Goal: Task Accomplishment & Management: Manage account settings

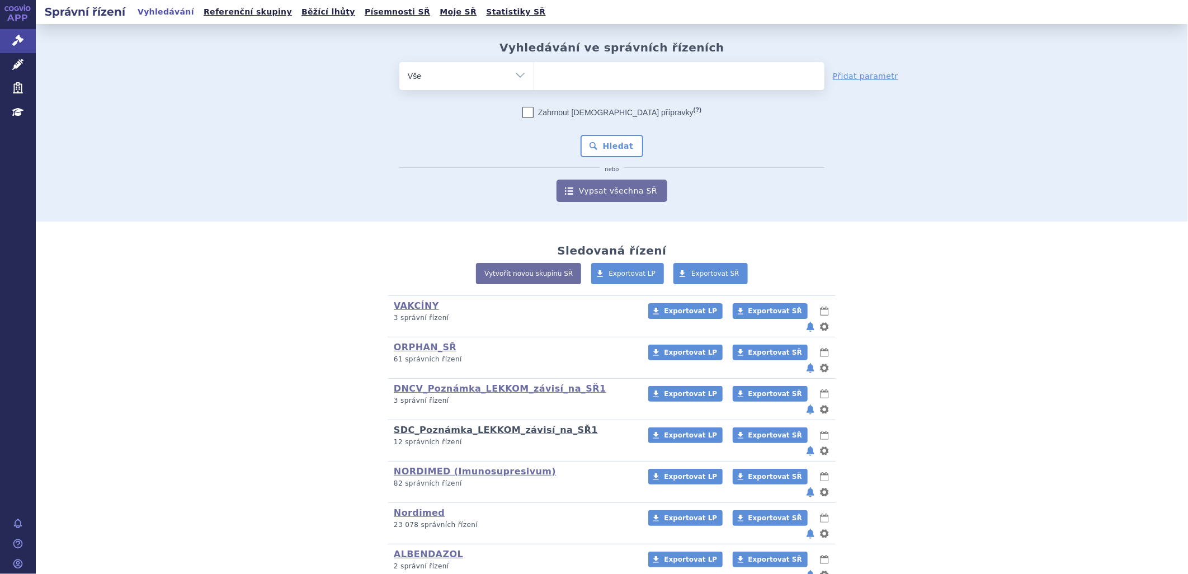
click at [425, 425] on link "SDC_Poznámka_LEKKOM_závisí_na_SŘ1" at bounding box center [496, 430] width 204 height 11
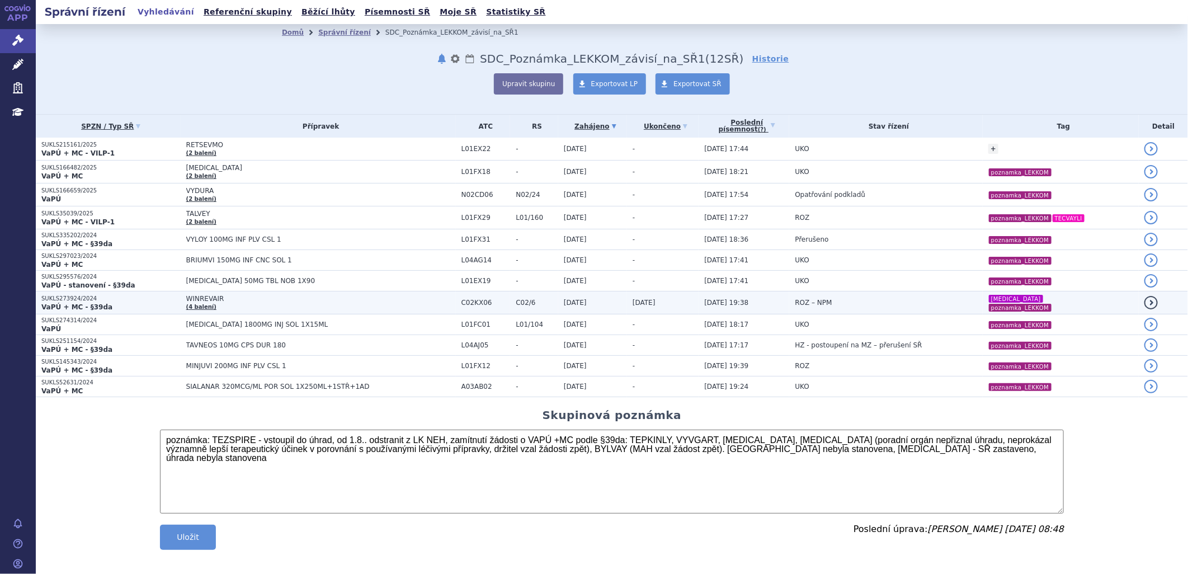
click at [209, 299] on span "WINREVAIR" at bounding box center [321, 299] width 270 height 8
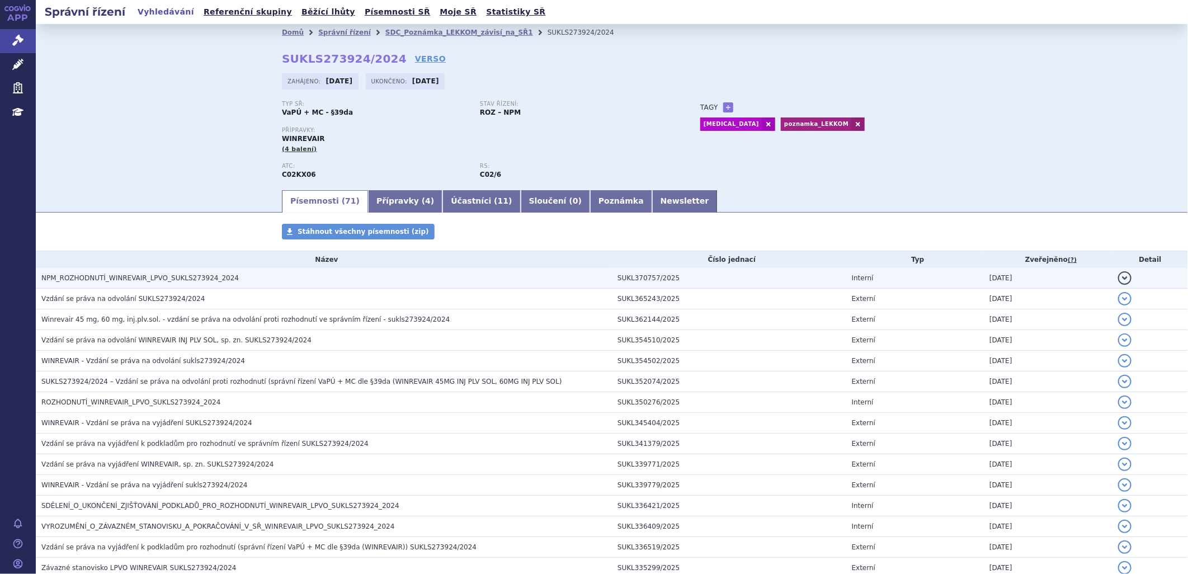
click at [140, 276] on span "NPM_ROZHODNUTÍ_WINREVAIR_LPVO_SUKLS273924_2024" at bounding box center [139, 278] width 197 height 8
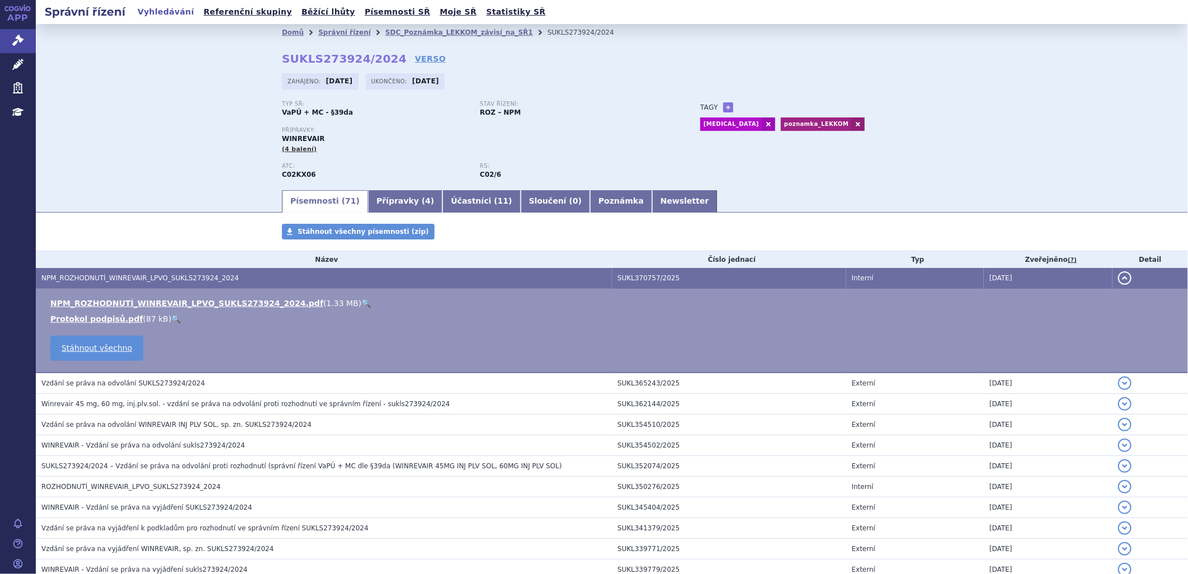
click at [361, 301] on link "🔍" at bounding box center [366, 303] width 10 height 9
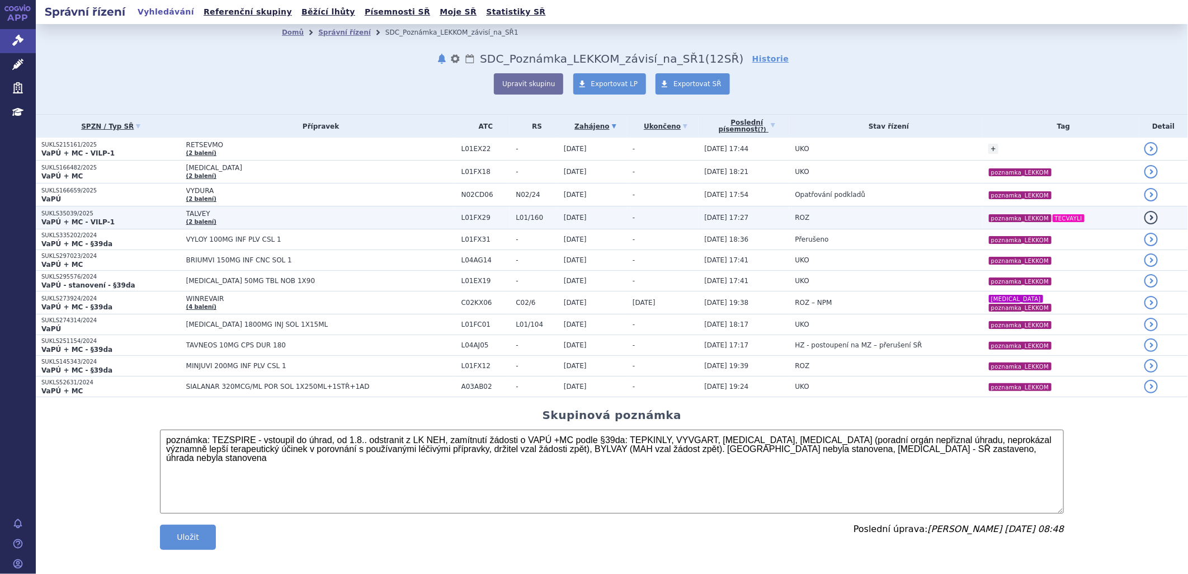
click at [189, 213] on span "TALVEY" at bounding box center [321, 214] width 270 height 8
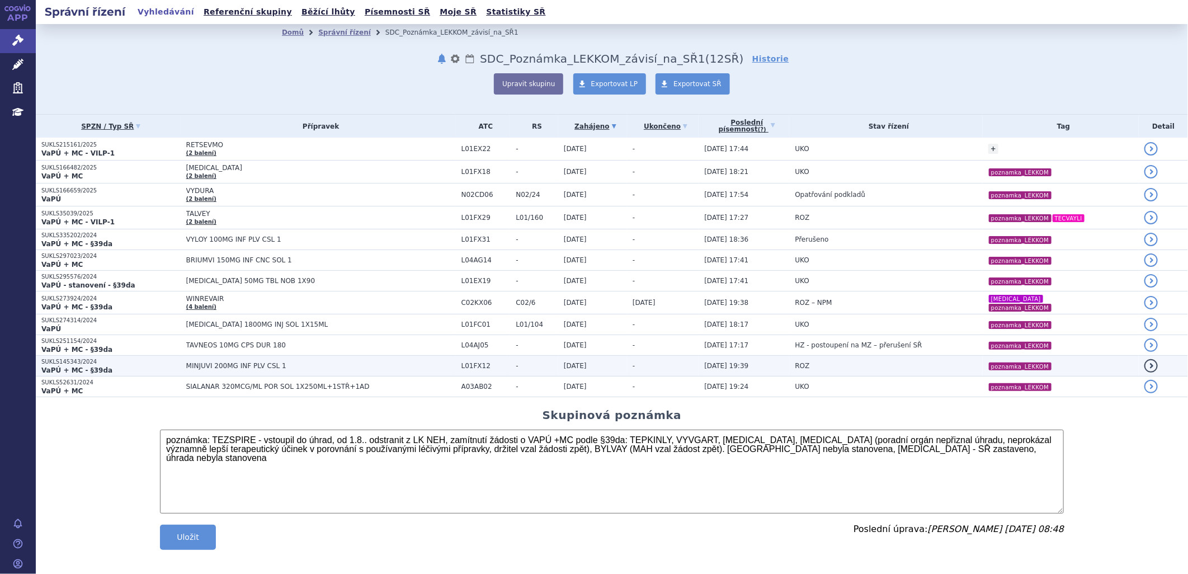
click at [186, 365] on span "MINJUVI 200MG INF PLV CSL 1" at bounding box center [321, 366] width 270 height 8
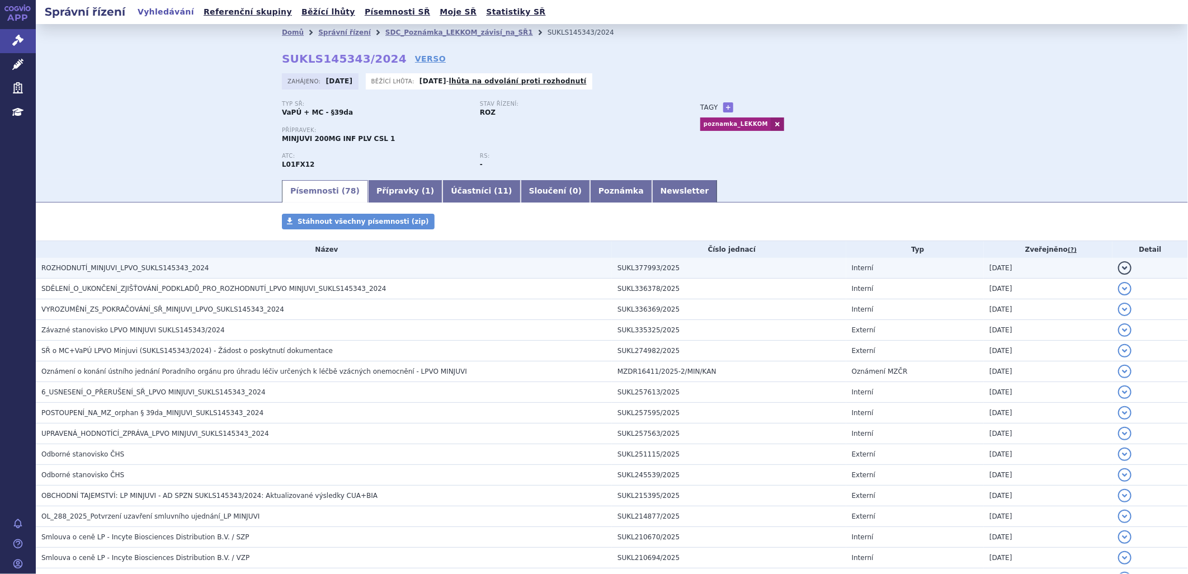
click at [165, 271] on span "ROZHODNUTÍ_MINJUVI_LPVO_SUKLS145343_2024" at bounding box center [125, 268] width 168 height 8
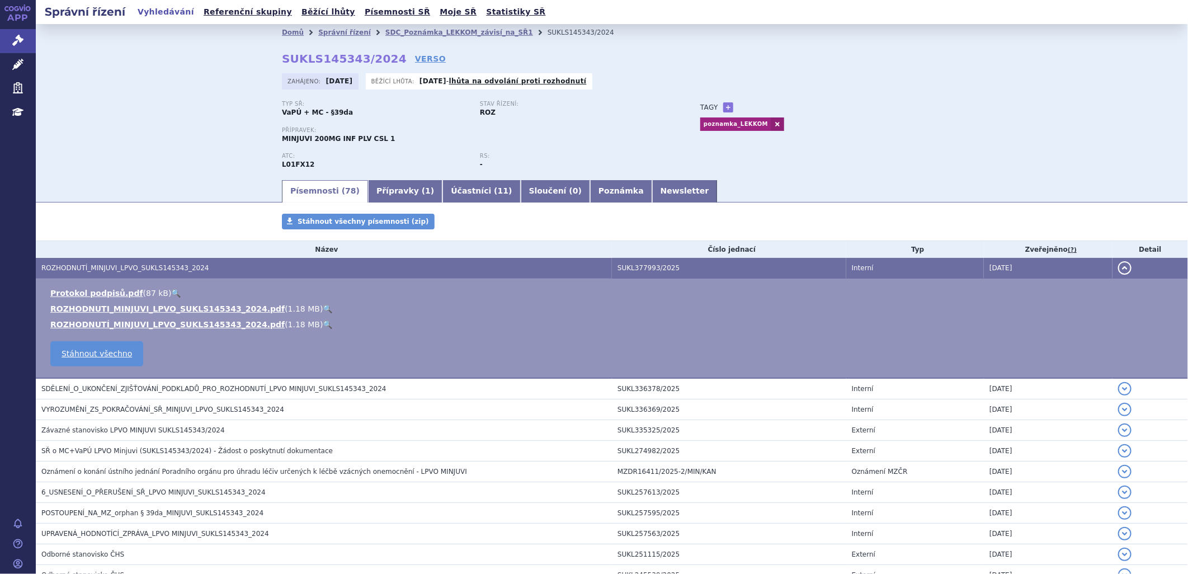
click at [323, 309] on link "🔍" at bounding box center [328, 308] width 10 height 9
click at [162, 14] on link "Vyhledávání" at bounding box center [165, 11] width 63 height 15
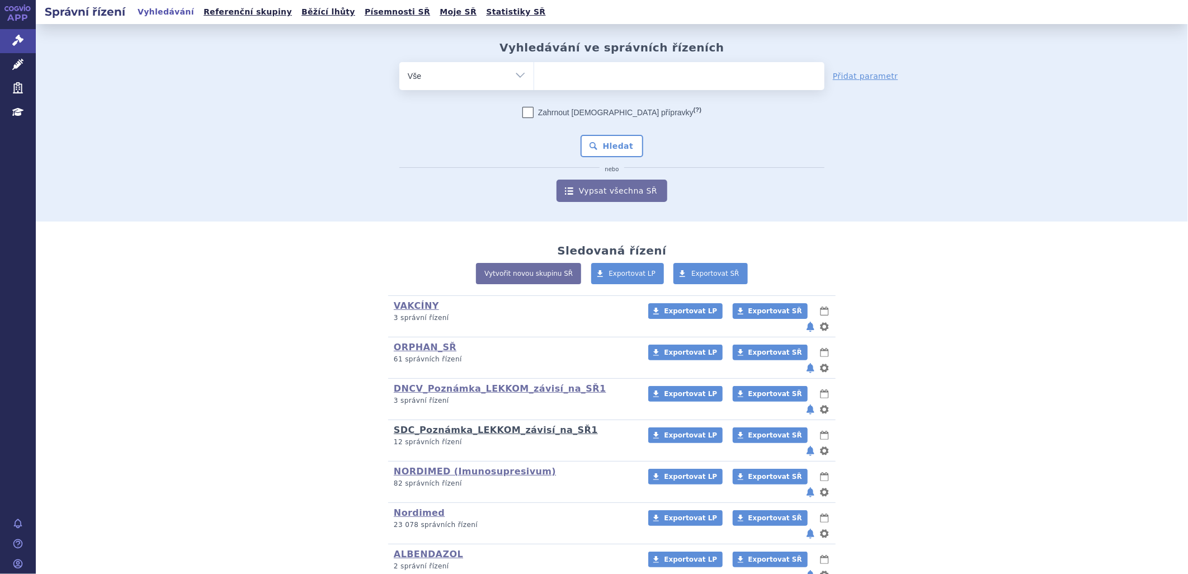
click at [444, 425] on link "SDC_Poznámka_LEKKOM_závisí_na_SŘ1" at bounding box center [496, 430] width 204 height 11
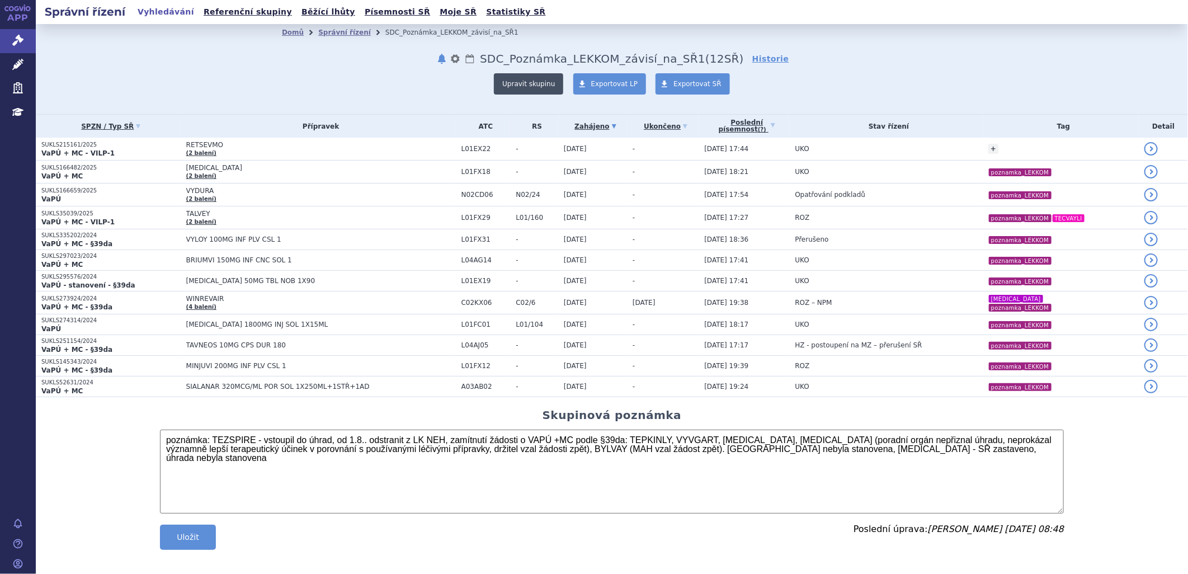
click at [533, 81] on button "Upravit skupinu" at bounding box center [528, 83] width 69 height 21
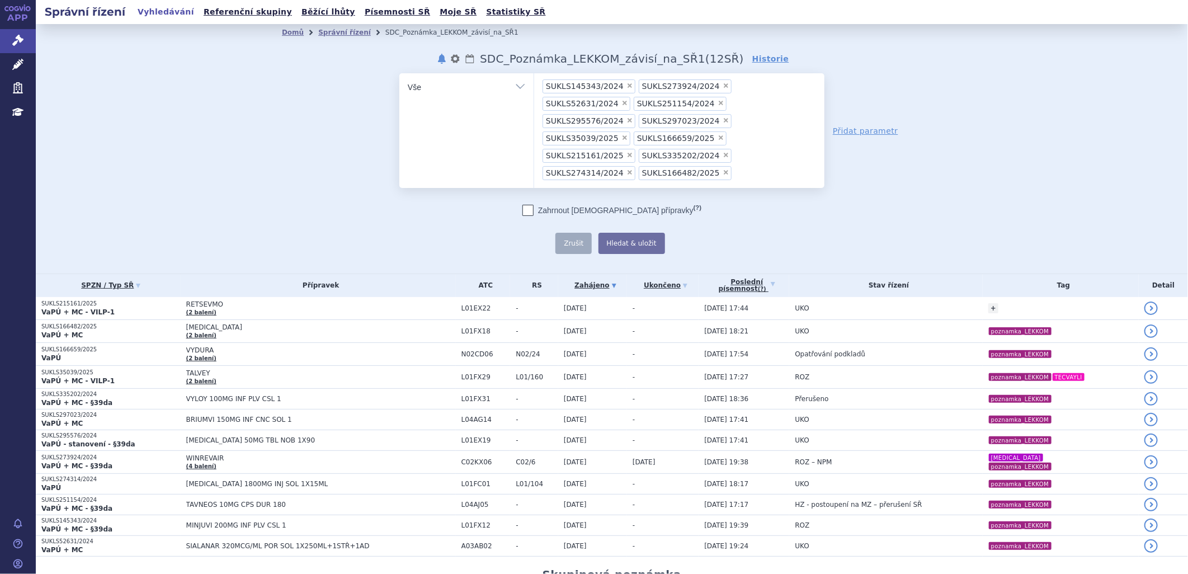
click at [741, 166] on input "SUKLS145343/2024 SUKLS273924/2024 SUKLS52631/2024 SUKLS251154/2024 SUKLS295576/…" at bounding box center [738, 173] width 6 height 14
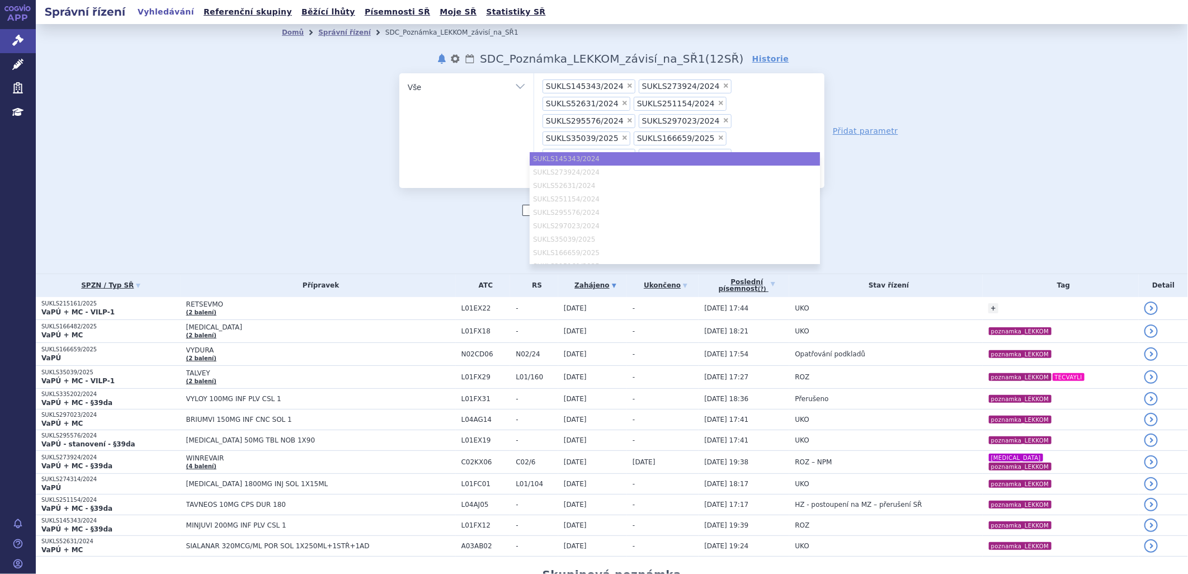
paste input "SUKLS7580/2024"
type input "SUKLS7580/2024"
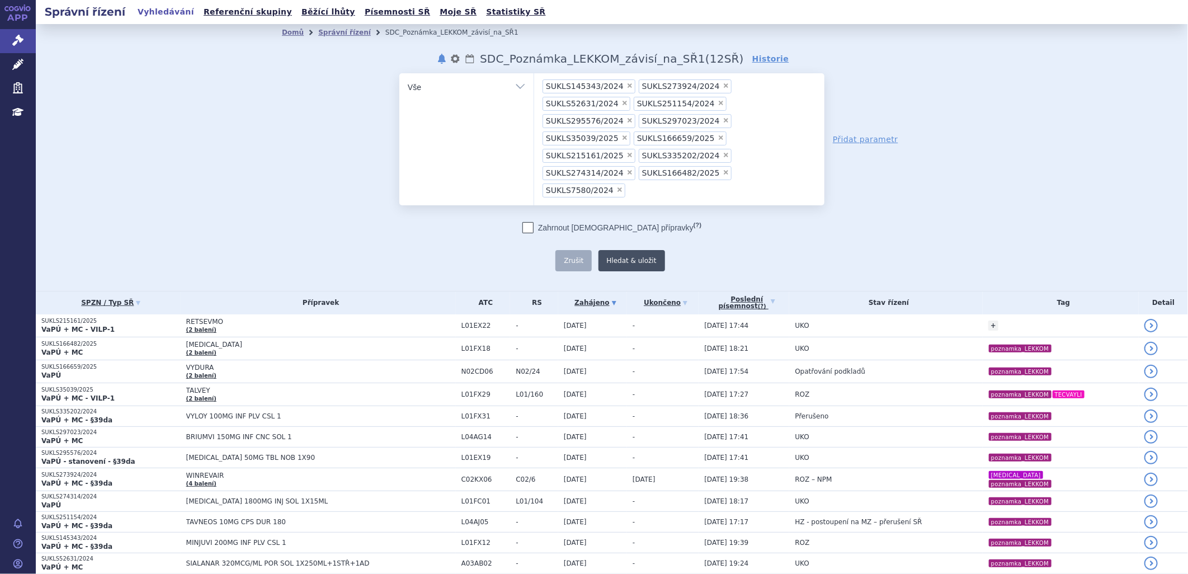
click at [618, 250] on button "Hledat & uložit" at bounding box center [632, 260] width 67 height 21
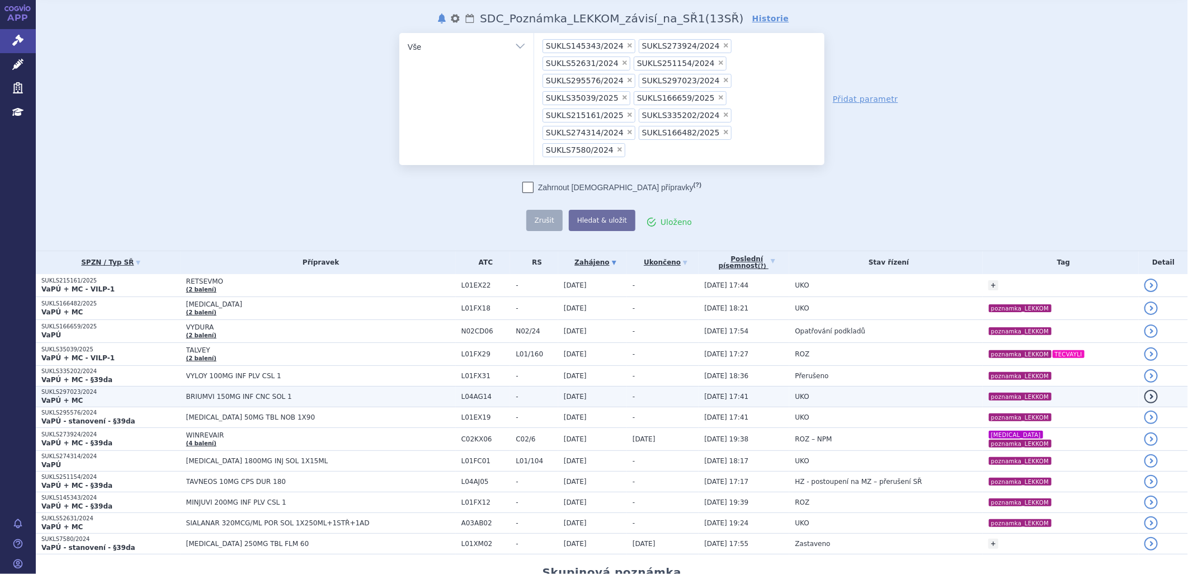
scroll to position [62, 0]
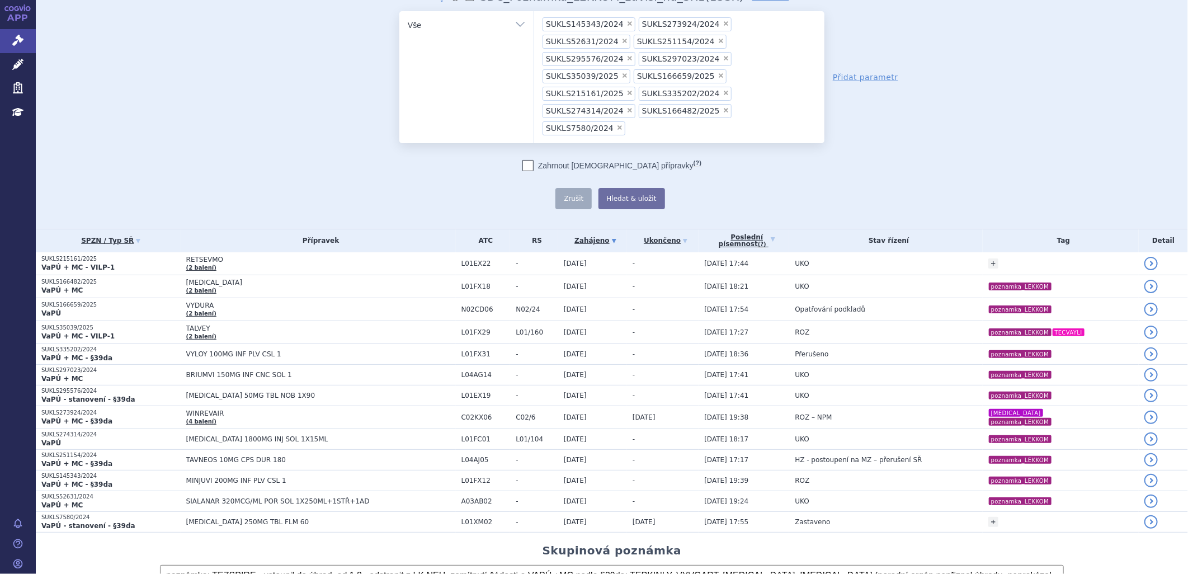
click at [617, 124] on span "×" at bounding box center [620, 127] width 7 height 7
click at [534, 39] on select "SUKLS145343/2024 SUKLS273924/2024 SUKLS52631/2024 SUKLS251154/2024 SUKLS295576/…" at bounding box center [534, 25] width 1 height 28
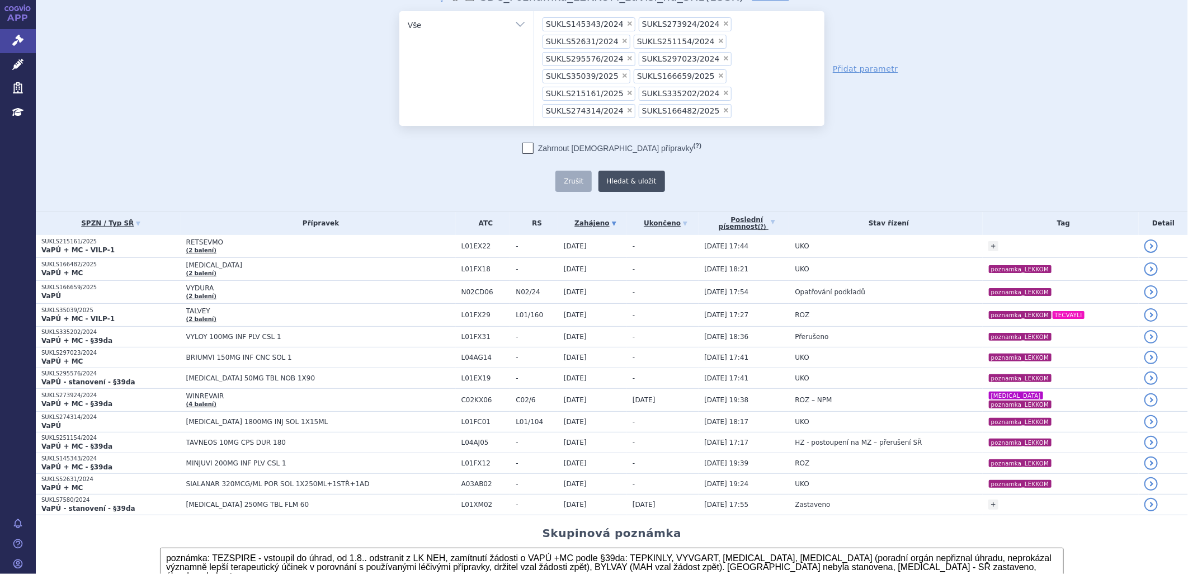
click at [617, 171] on button "Hledat & uložit" at bounding box center [632, 181] width 67 height 21
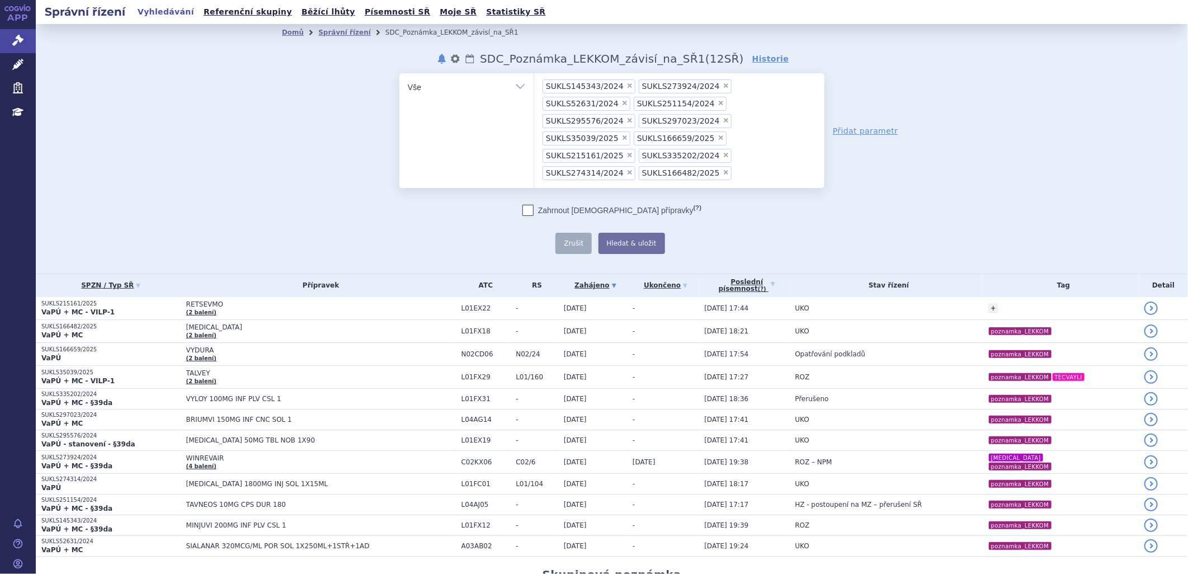
click at [138, 150] on div "Domů Správní řízení SDC_Poznámka_LEKKOM_závisí_na_SŘ1 notifikace nastavení Přej…" at bounding box center [612, 149] width 1153 height 250
